Goal: Navigation & Orientation: Find specific page/section

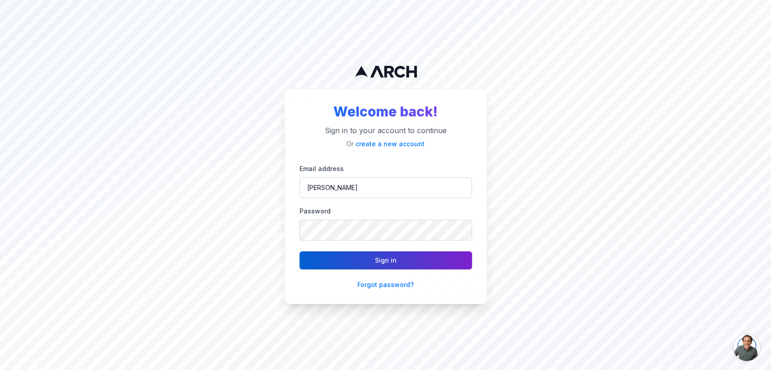
click at [356, 255] on button "Sign in" at bounding box center [385, 260] width 172 height 18
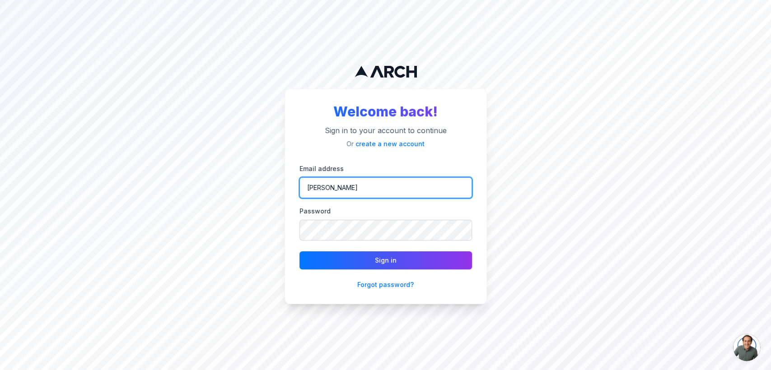
click at [339, 186] on input "[PERSON_NAME]" at bounding box center [385, 187] width 172 height 21
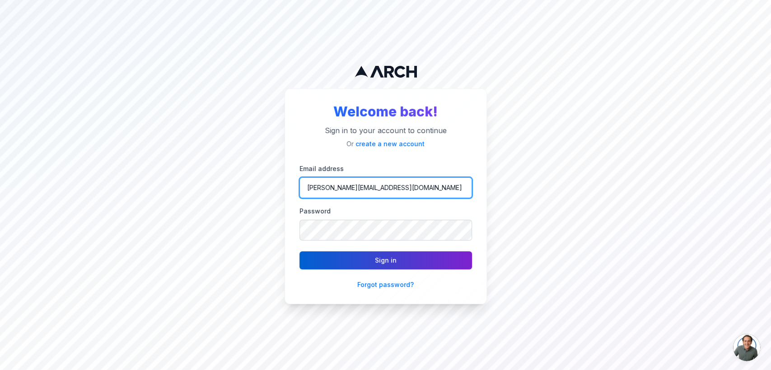
type input "[PERSON_NAME][EMAIL_ADDRESS][DOMAIN_NAME]"
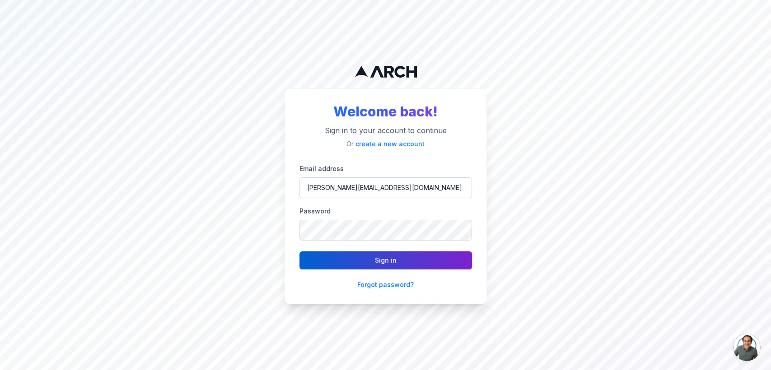
click at [343, 261] on button "Sign in" at bounding box center [385, 260] width 172 height 18
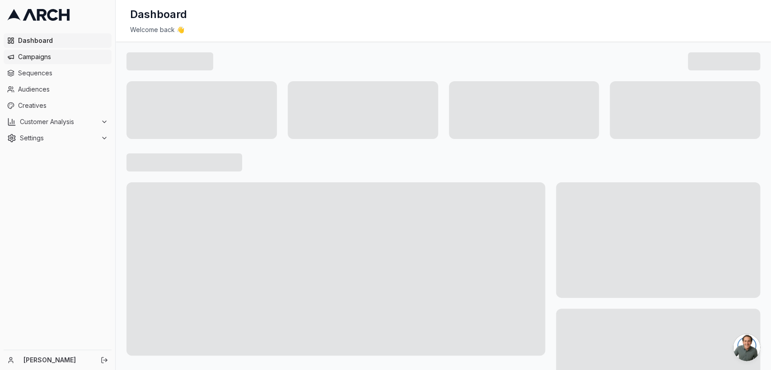
click at [32, 56] on span "Campaigns" at bounding box center [63, 56] width 90 height 9
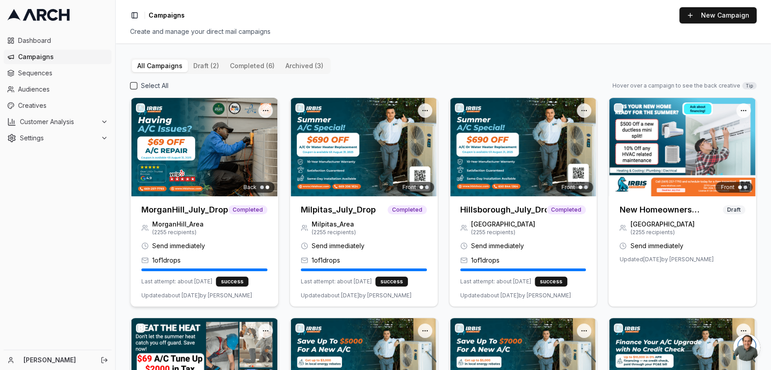
click at [178, 208] on h3 "MorganHill_July_Drop" at bounding box center [184, 210] width 87 height 13
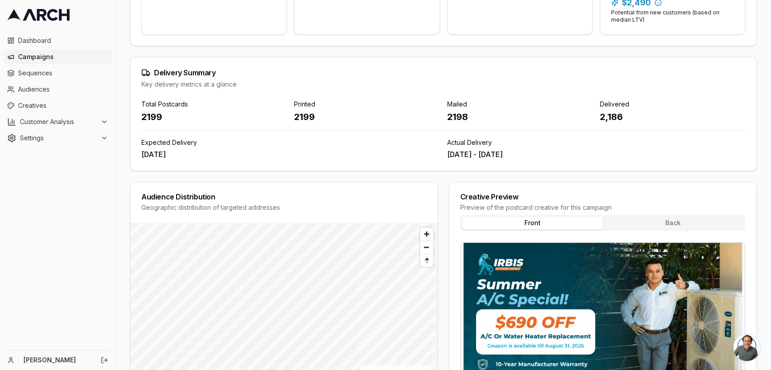
scroll to position [310, 0]
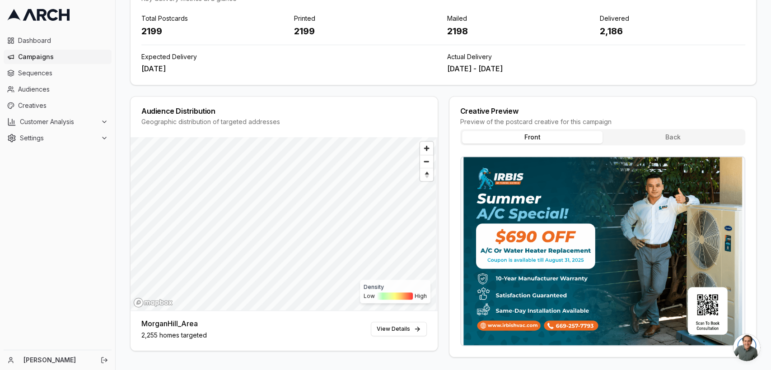
click at [673, 133] on button "Back" at bounding box center [672, 137] width 141 height 13
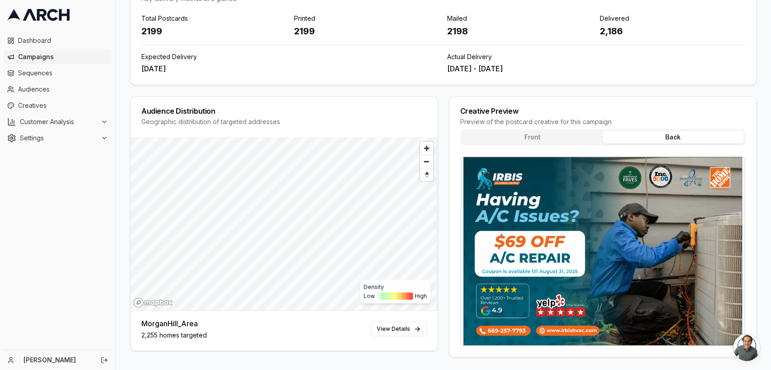
click at [519, 138] on button "Front" at bounding box center [532, 137] width 141 height 13
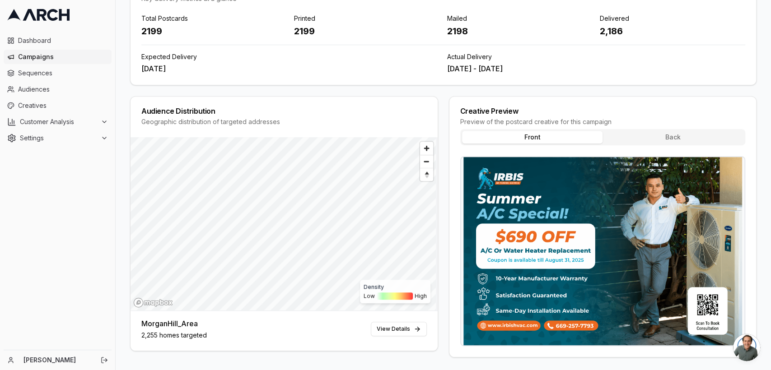
click at [645, 136] on button "Back" at bounding box center [672, 137] width 141 height 13
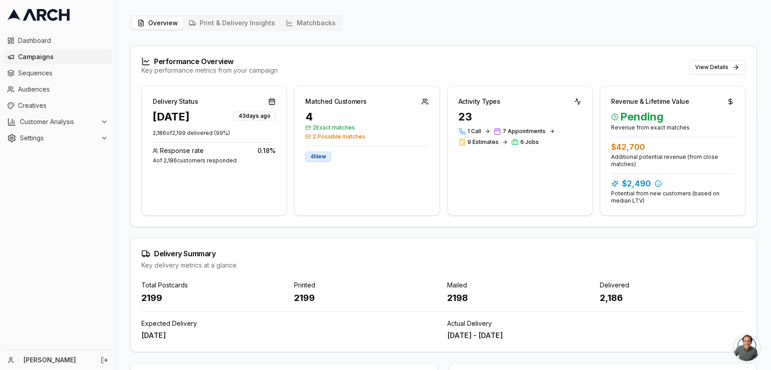
scroll to position [0, 0]
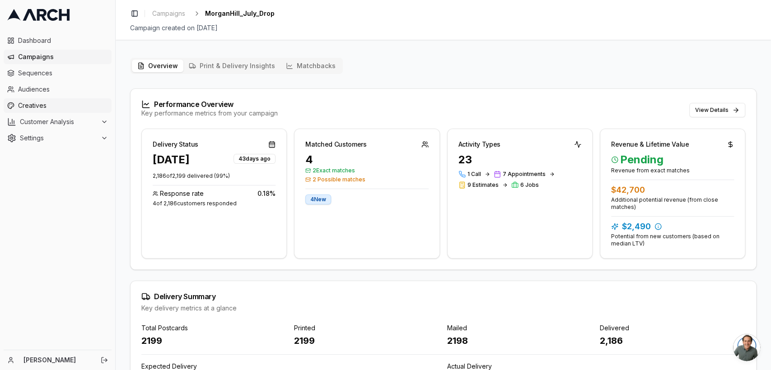
click at [36, 106] on span "Creatives" at bounding box center [63, 105] width 90 height 9
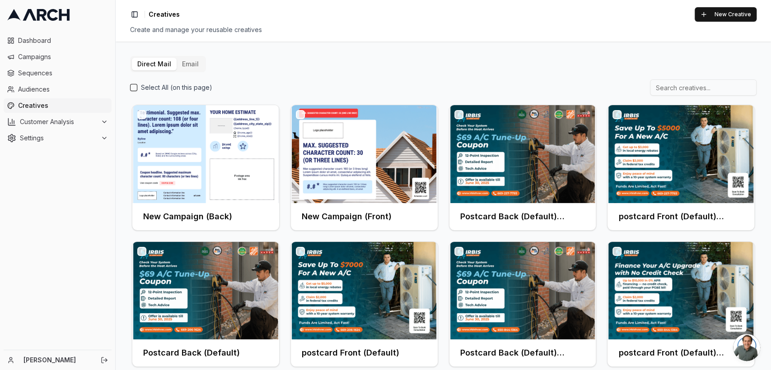
click at [189, 64] on button "Email" at bounding box center [191, 64] width 28 height 13
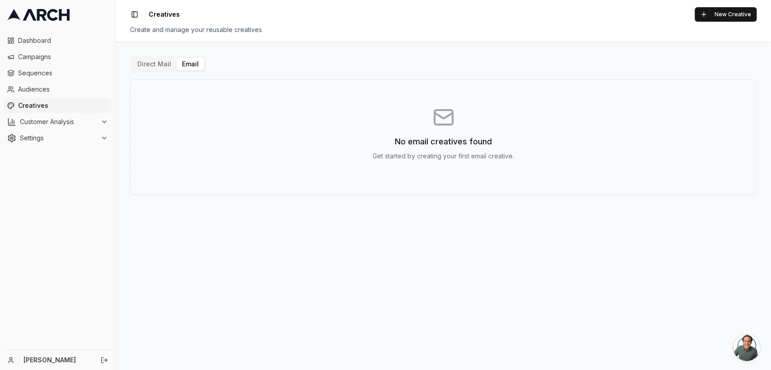
click at [149, 63] on button "Direct Mail" at bounding box center [154, 64] width 45 height 13
